Goal: Information Seeking & Learning: Learn about a topic

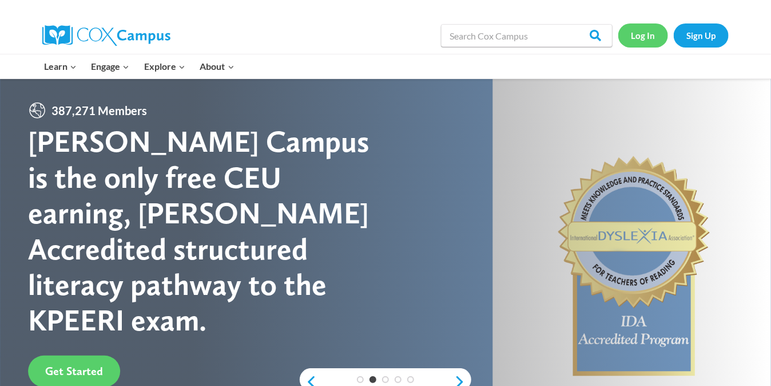
click at [644, 39] on link "Log In" at bounding box center [643, 34] width 50 height 23
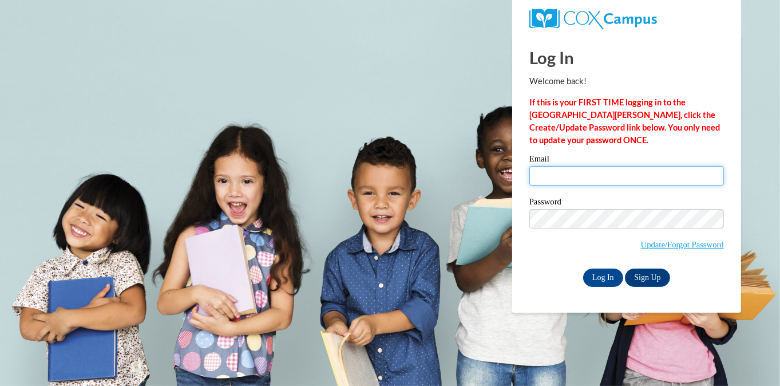
click at [597, 182] on input "Email" at bounding box center [626, 175] width 194 height 19
type input "hdavis8522@gmail.com"
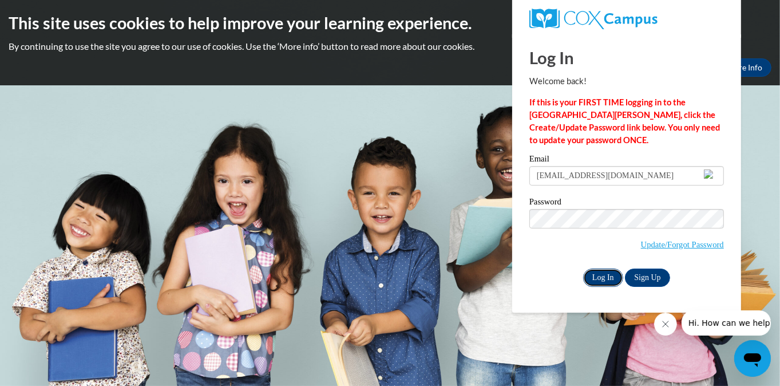
click at [603, 276] on input "Log In" at bounding box center [603, 277] width 40 height 18
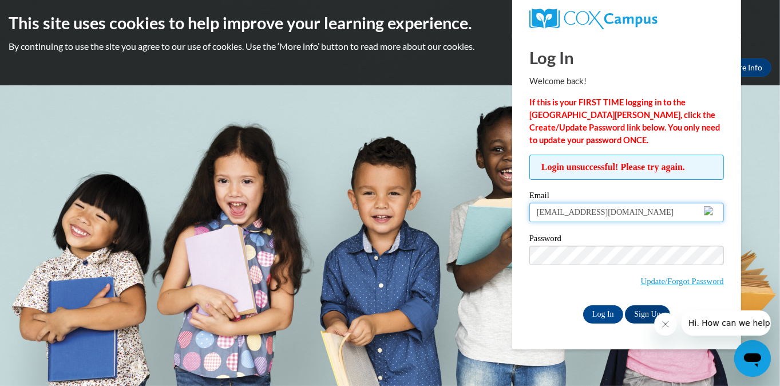
drag, startPoint x: 634, startPoint y: 212, endPoint x: 517, endPoint y: 211, distance: 117.3
click at [517, 211] on div "Log In Welcome back! If this is your FIRST TIME logging in to the NEW Cox Campu…" at bounding box center [626, 191] width 246 height 315
type input "mashugama04@gmail.com"
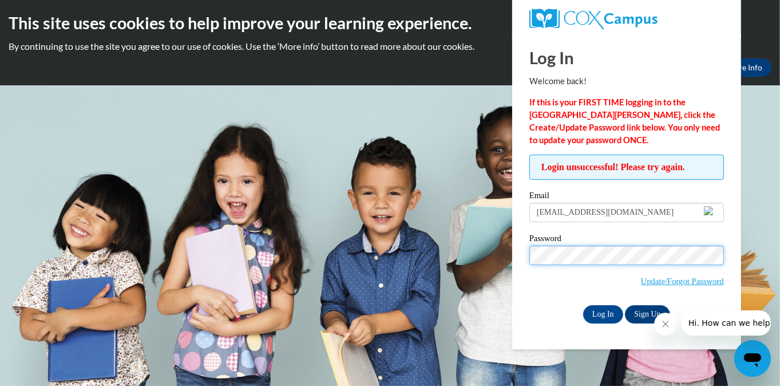
click at [583, 305] on input "Log In" at bounding box center [603, 314] width 40 height 18
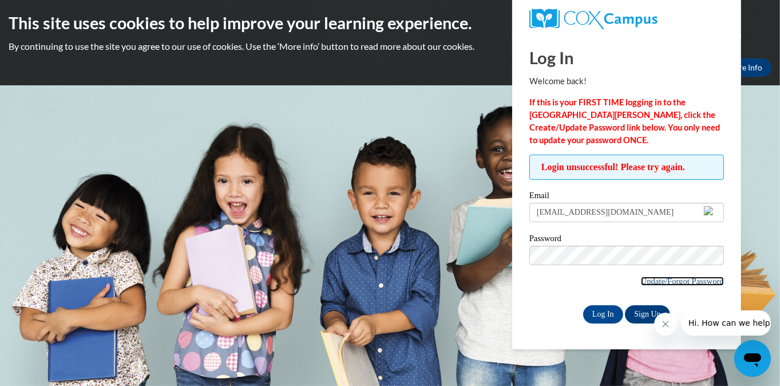
click at [671, 280] on link "Update/Forgot Password" at bounding box center [682, 280] width 83 height 9
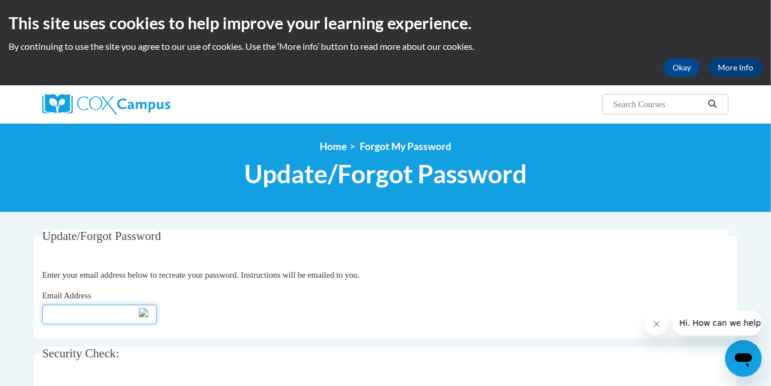
click at [95, 311] on input "Email Address" at bounding box center [99, 313] width 114 height 19
type input "[EMAIL_ADDRESS][DOMAIN_NAME]"
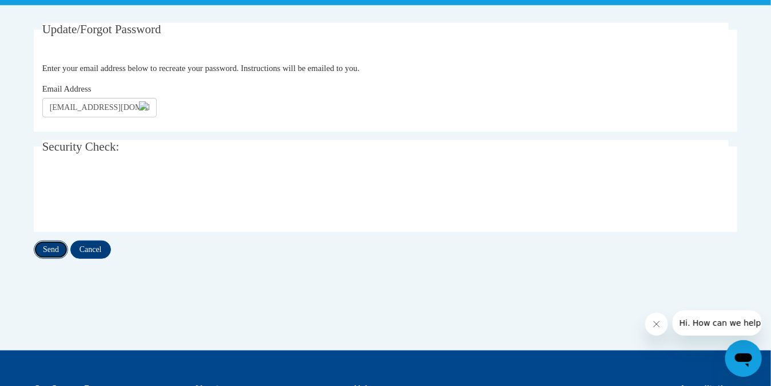
click at [58, 247] on input "Send" at bounding box center [51, 249] width 34 height 18
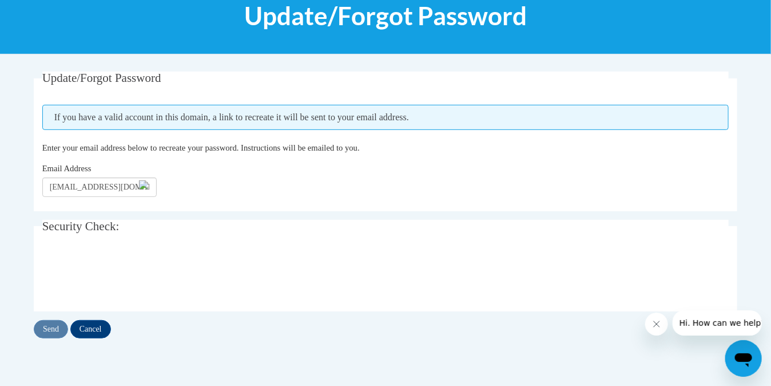
scroll to position [158, 0]
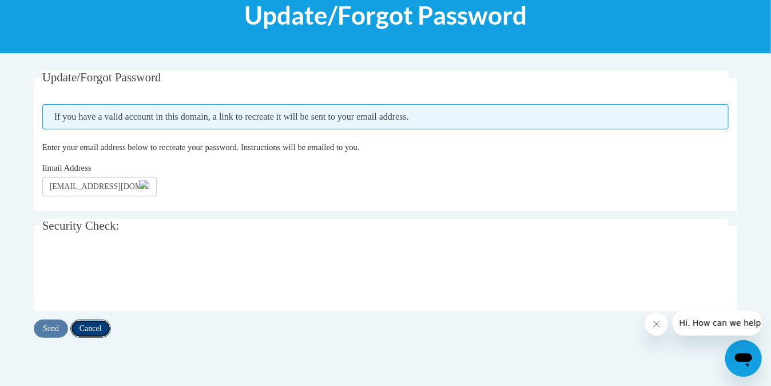
click at [97, 328] on input "Cancel" at bounding box center [90, 328] width 41 height 18
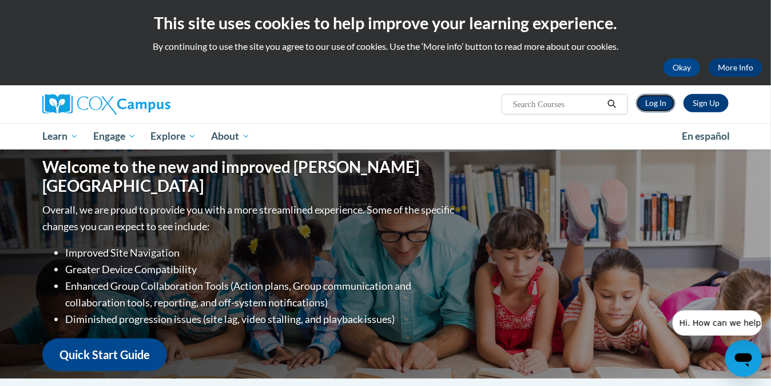
click at [660, 104] on link "Log In" at bounding box center [655, 103] width 39 height 18
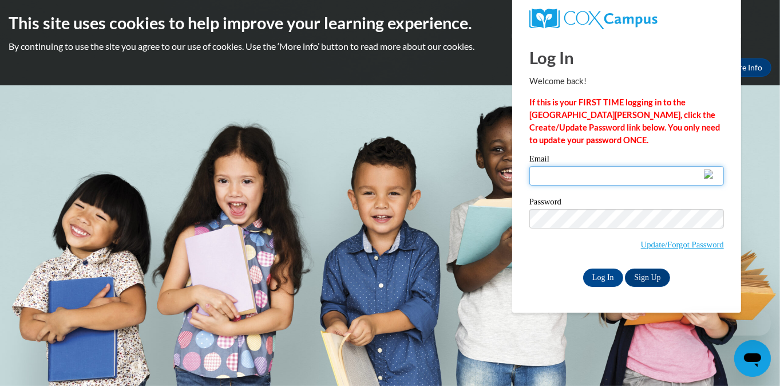
click at [590, 177] on input "Email" at bounding box center [626, 175] width 194 height 19
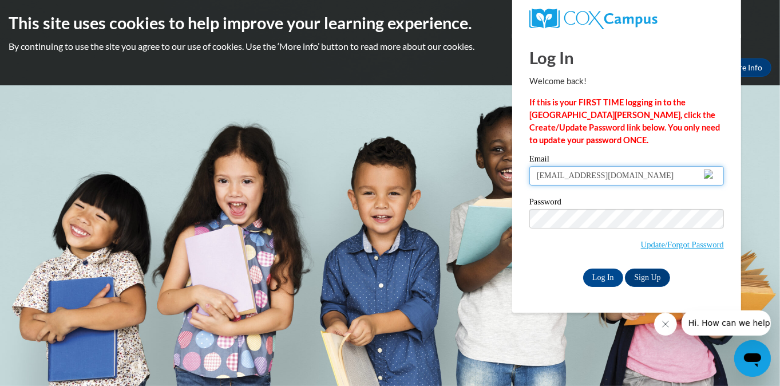
type input "[EMAIL_ADDRESS][DOMAIN_NAME]"
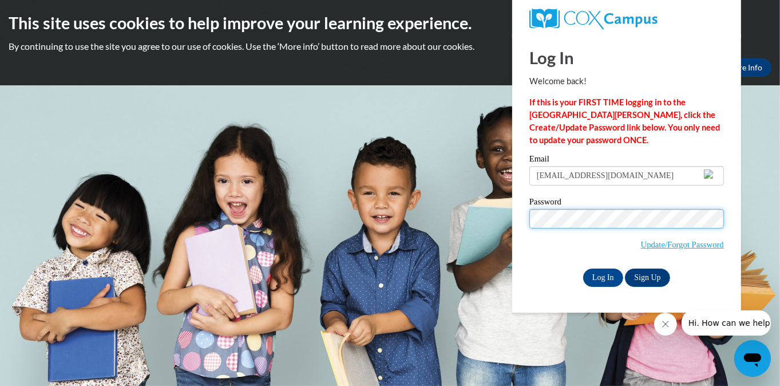
click at [583, 268] on input "Log In" at bounding box center [603, 277] width 40 height 18
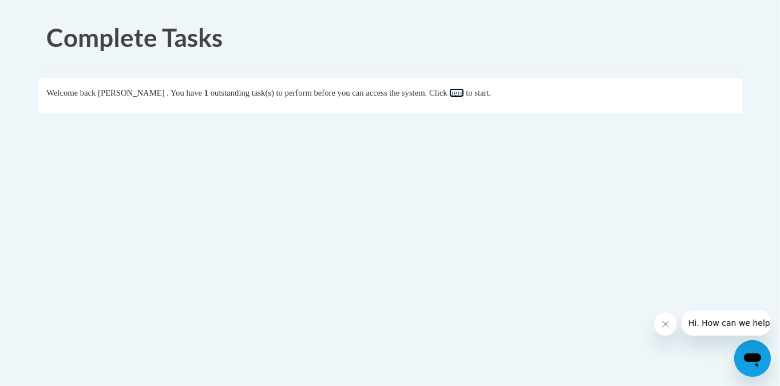
click at [463, 90] on link "here" at bounding box center [456, 92] width 14 height 9
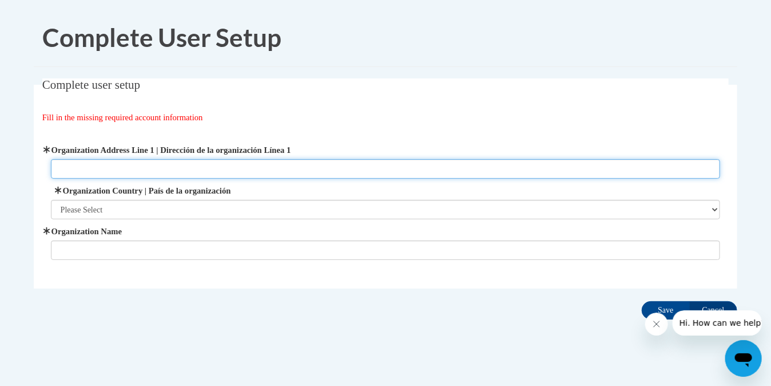
click at [221, 167] on input "Organization Address Line 1 | Dirección de la organización Línea 1" at bounding box center [386, 168] width 670 height 19
type input "1100 Linden Drive, Holmen, WI 54636"
type input "BrightMinds Childcare and Preschool"
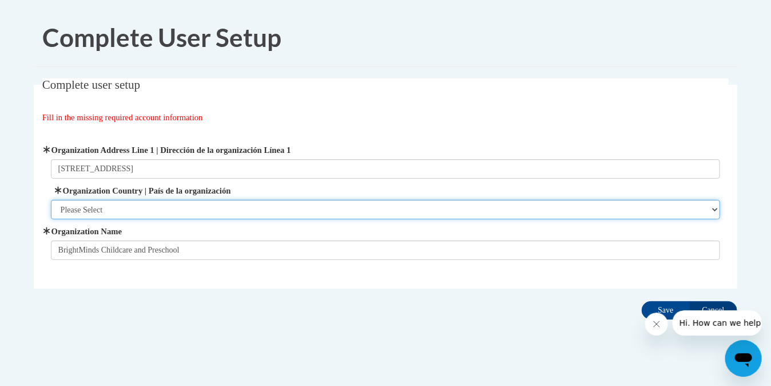
click at [172, 208] on select "Please Select United States | Estados Unidos Outside of the United States | Fue…" at bounding box center [386, 209] width 670 height 19
select select "ad49bcad-a171-4b2e-b99c-48b446064914"
click at [51, 200] on select "Please Select United States | Estados Unidos Outside of the United States | Fue…" at bounding box center [386, 209] width 670 height 19
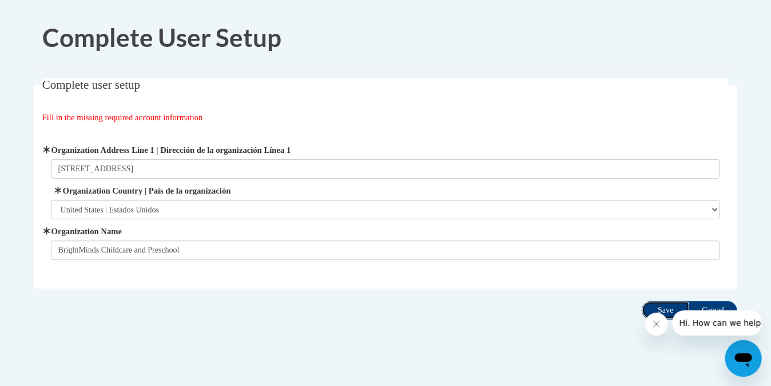
click at [678, 308] on input "Save" at bounding box center [666, 310] width 48 height 18
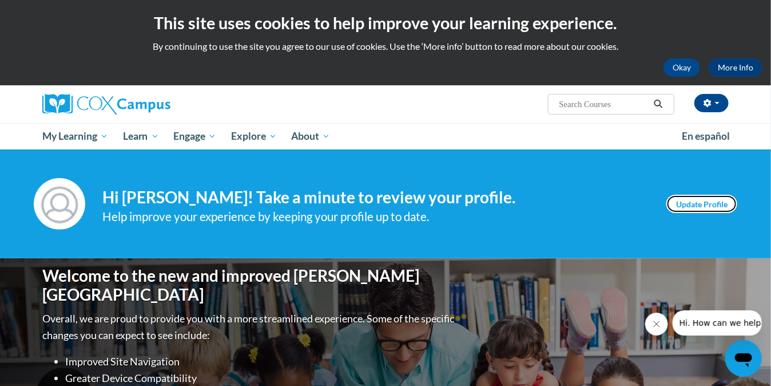
click at [702, 201] on link "Update Profile" at bounding box center [701, 203] width 71 height 18
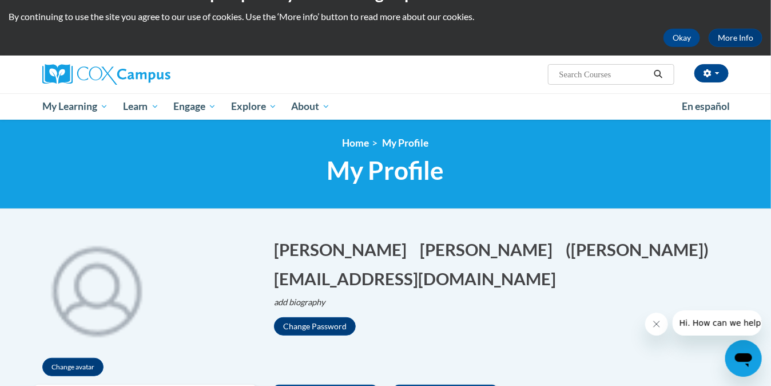
scroll to position [29, 0]
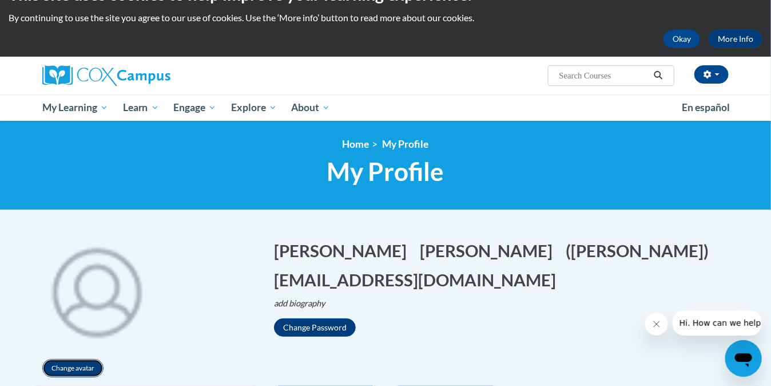
click at [58, 366] on button "Change avatar" at bounding box center [72, 368] width 61 height 18
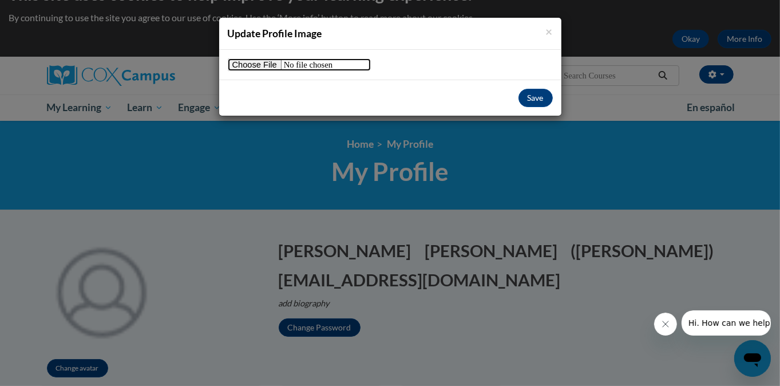
click at [244, 62] on input "file" at bounding box center [299, 64] width 143 height 13
click at [547, 28] on span "×" at bounding box center [549, 31] width 7 height 14
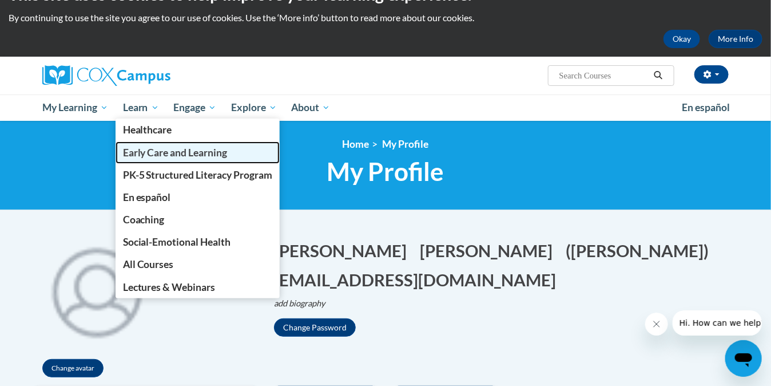
click at [176, 149] on span "Early Care and Learning" at bounding box center [175, 152] width 105 height 12
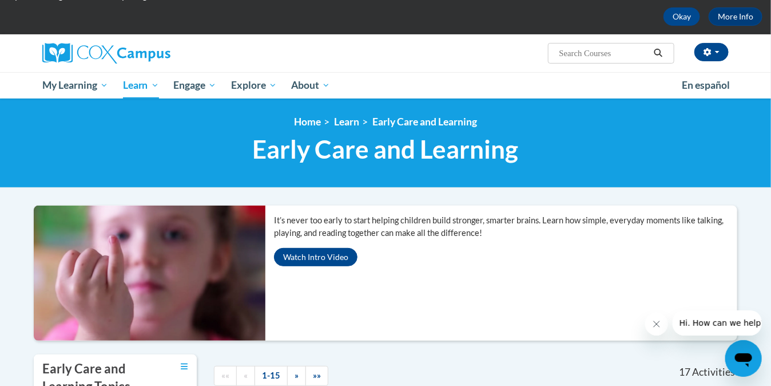
scroll to position [48, 0]
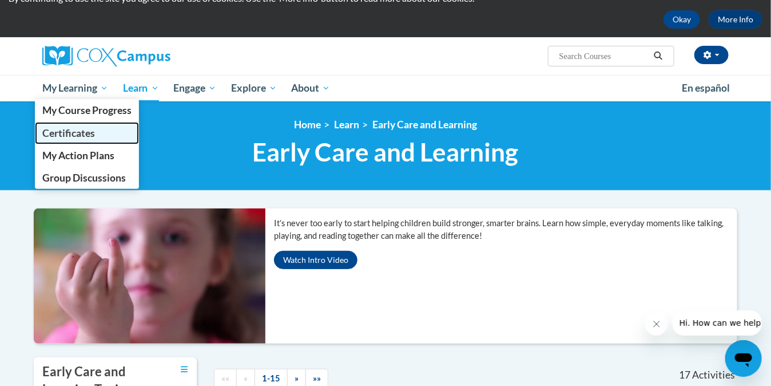
click at [71, 128] on span "Certificates" at bounding box center [68, 133] width 53 height 12
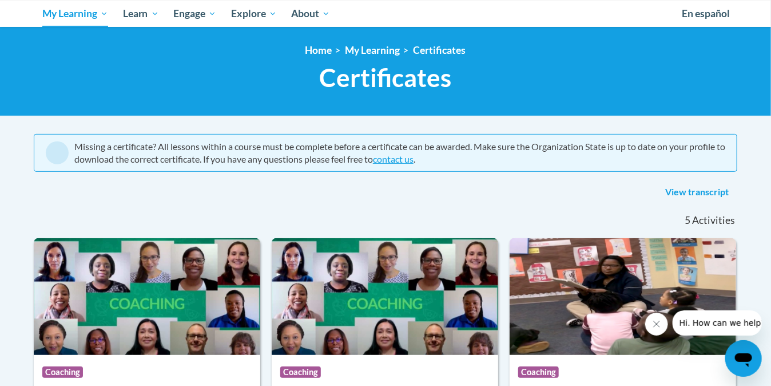
scroll to position [117, 0]
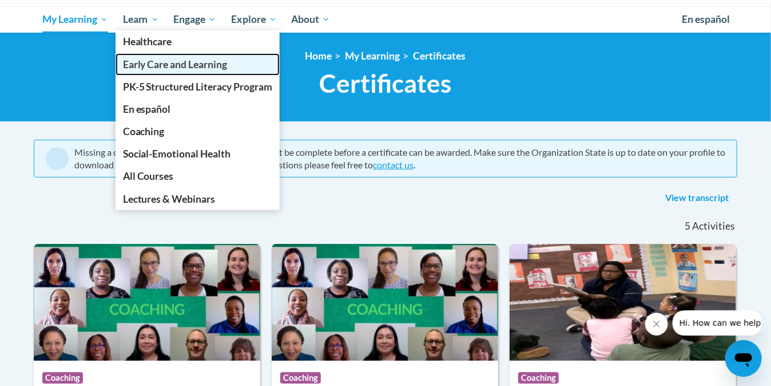
click at [148, 62] on span "Early Care and Learning" at bounding box center [175, 64] width 105 height 12
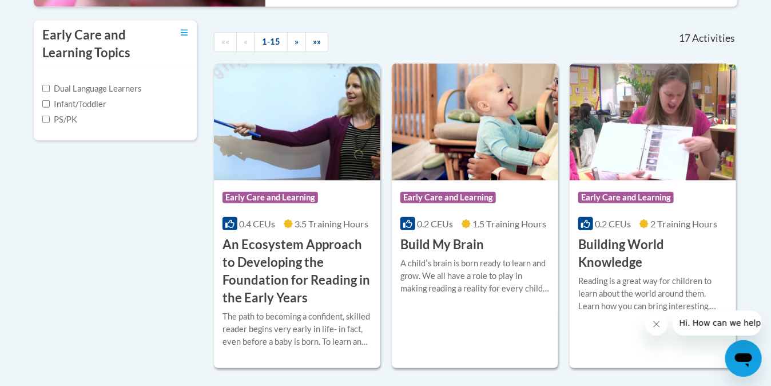
scroll to position [400, 0]
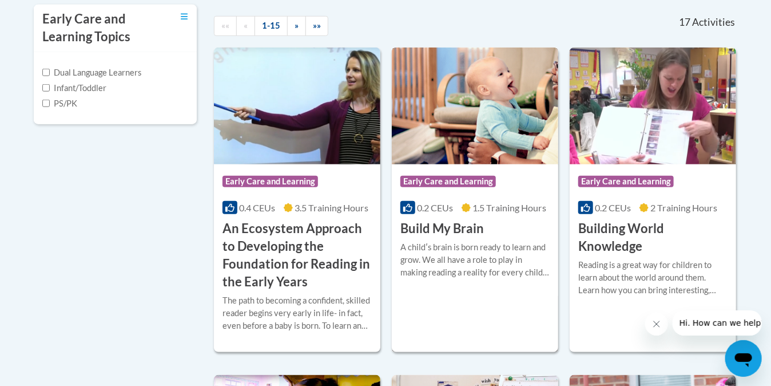
click at [442, 228] on h3 "Build My Brain" at bounding box center [442, 229] width 84 height 18
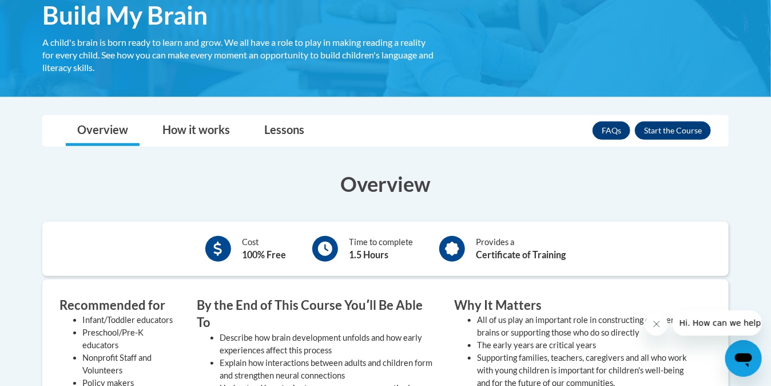
scroll to position [209, 0]
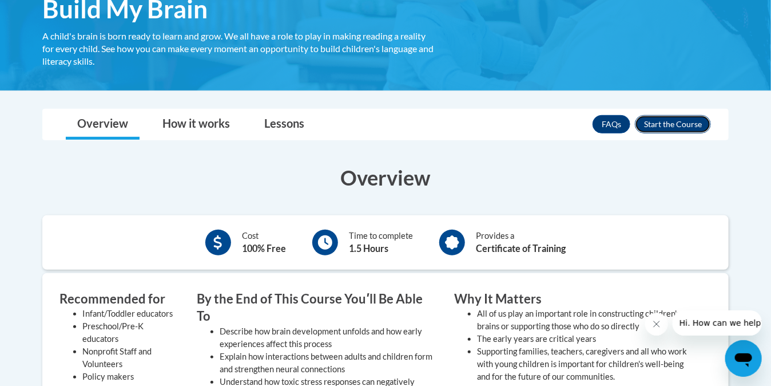
click at [666, 130] on button "Enroll" at bounding box center [673, 124] width 76 height 18
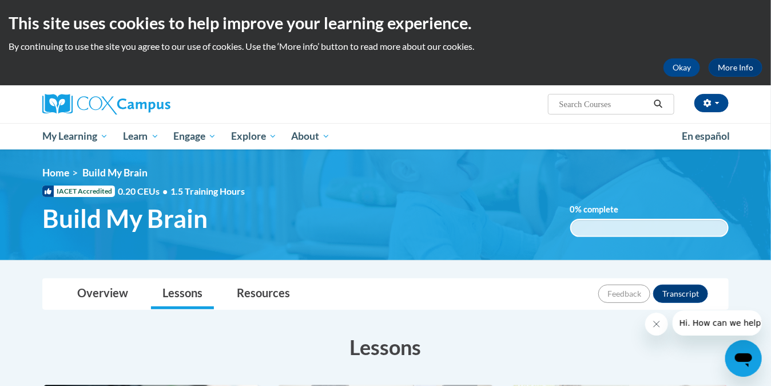
click at [657, 323] on icon "Close message from company" at bounding box center [656, 323] width 9 height 9
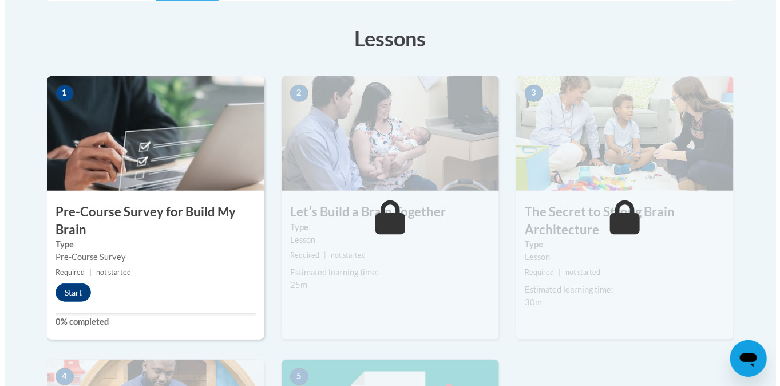
scroll to position [313, 0]
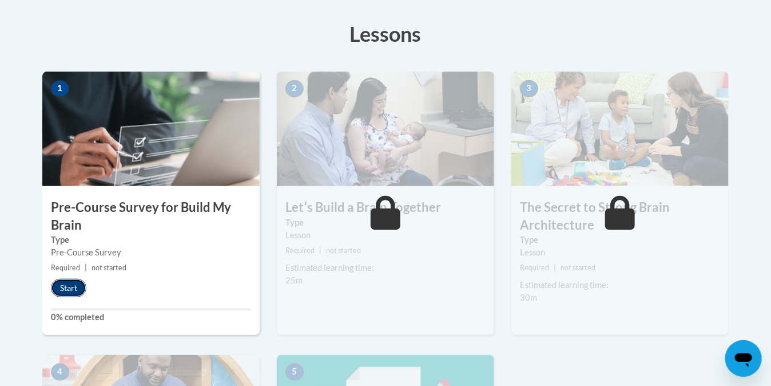
click at [62, 287] on button "Start" at bounding box center [68, 288] width 35 height 18
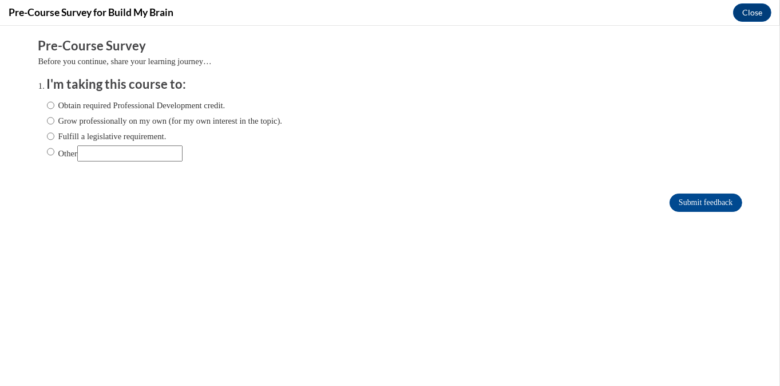
scroll to position [0, 0]
click at [47, 120] on input "Grow professionally on my own (for my own interest in the topic)." at bounding box center [50, 120] width 7 height 13
radio input "true"
click at [706, 204] on input "Submit feedback" at bounding box center [705, 202] width 72 height 18
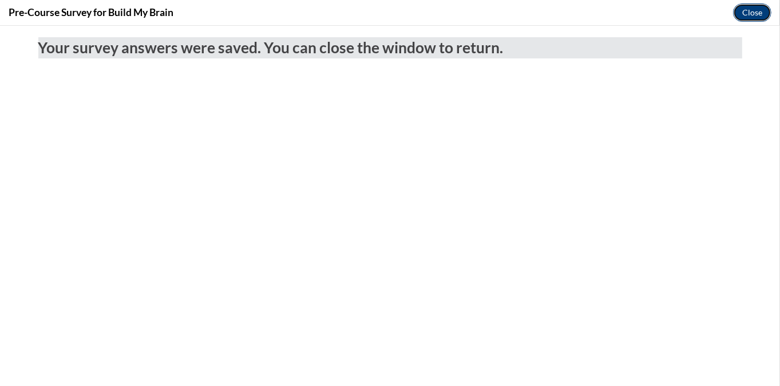
click at [743, 9] on button "Close" at bounding box center [752, 12] width 38 height 18
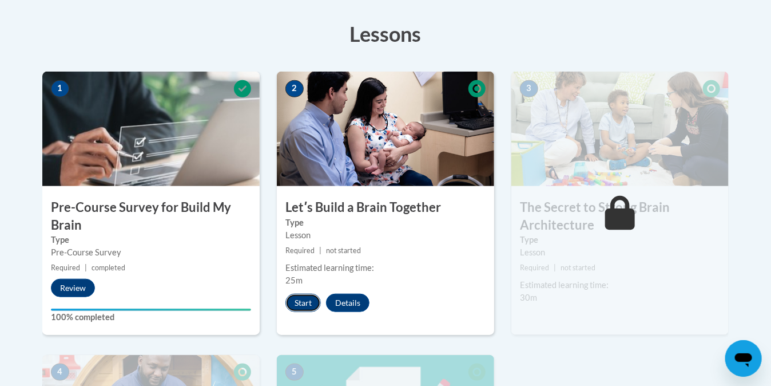
click at [303, 301] on button "Start" at bounding box center [302, 302] width 35 height 18
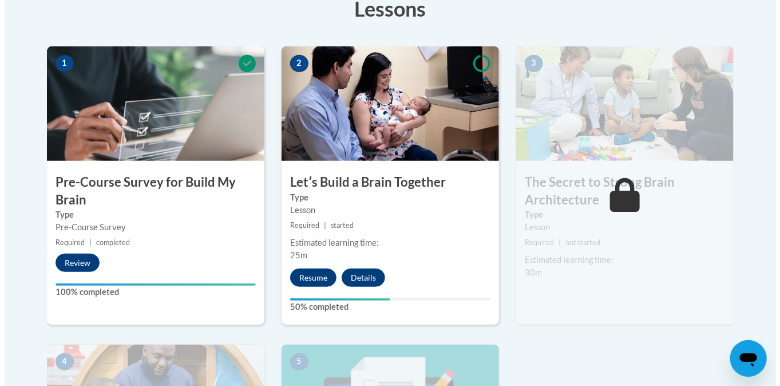
scroll to position [340, 0]
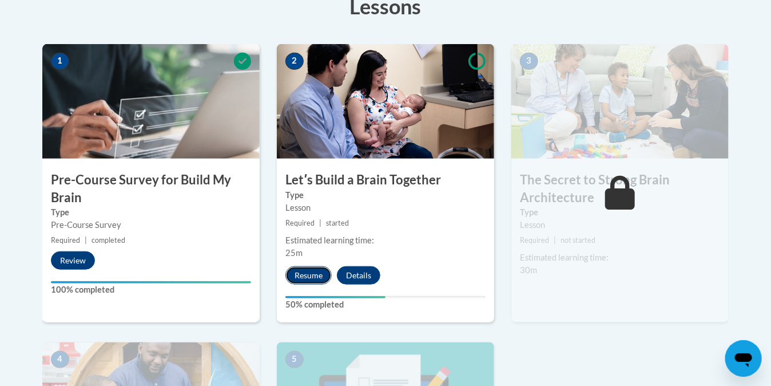
click at [300, 275] on button "Resume" at bounding box center [308, 275] width 46 height 18
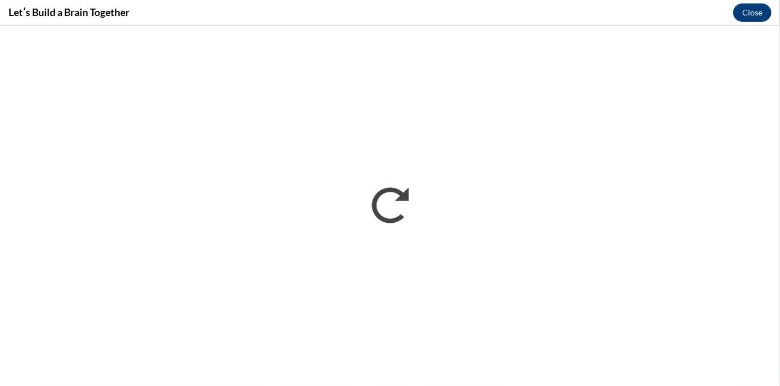
scroll to position [0, 0]
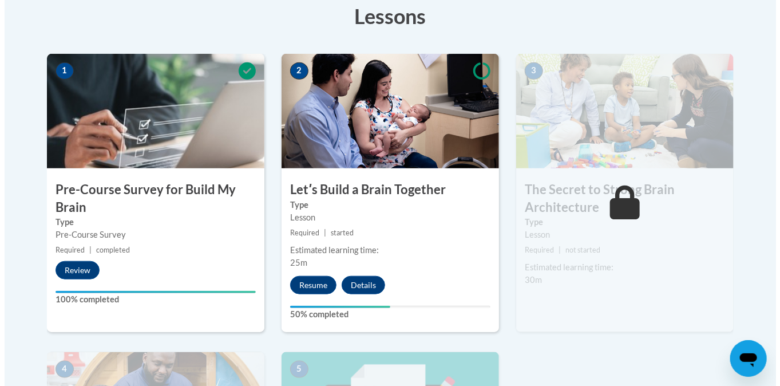
scroll to position [359, 0]
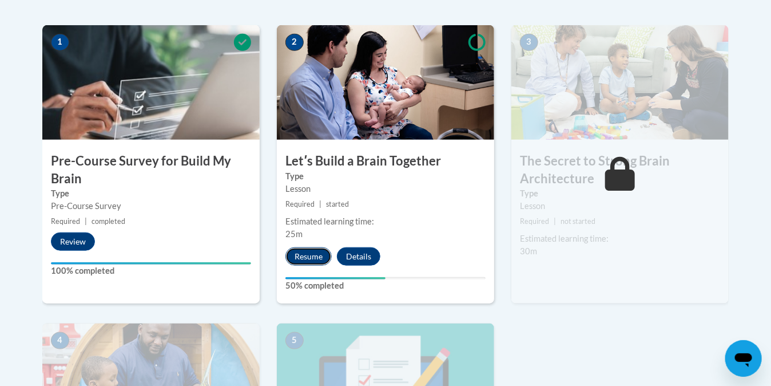
click at [306, 252] on button "Resume" at bounding box center [308, 256] width 46 height 18
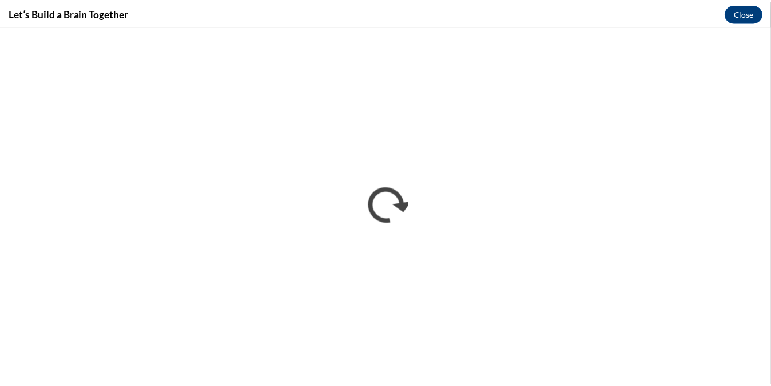
scroll to position [0, 0]
